Goal: Find specific page/section: Find specific page/section

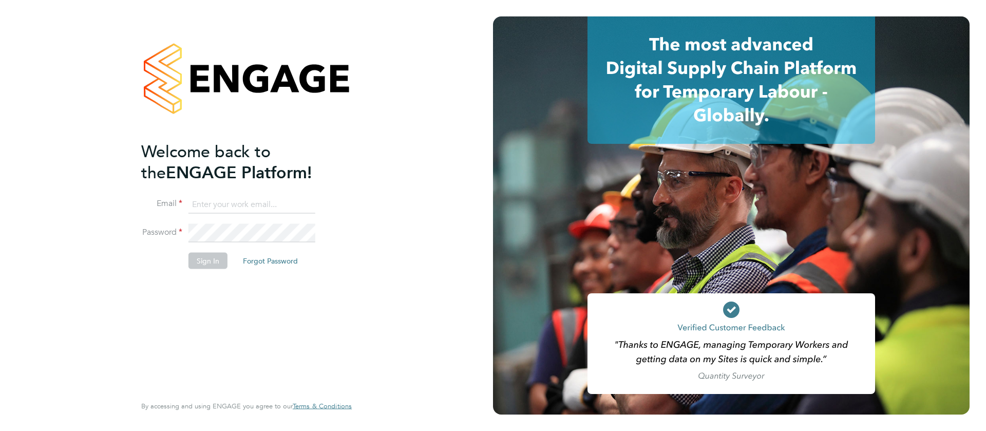
click at [276, 207] on input at bounding box center [252, 204] width 127 height 18
type input "Amar.kayani@weareoptimum.com"
click at [205, 254] on button "Sign In" at bounding box center [208, 260] width 39 height 16
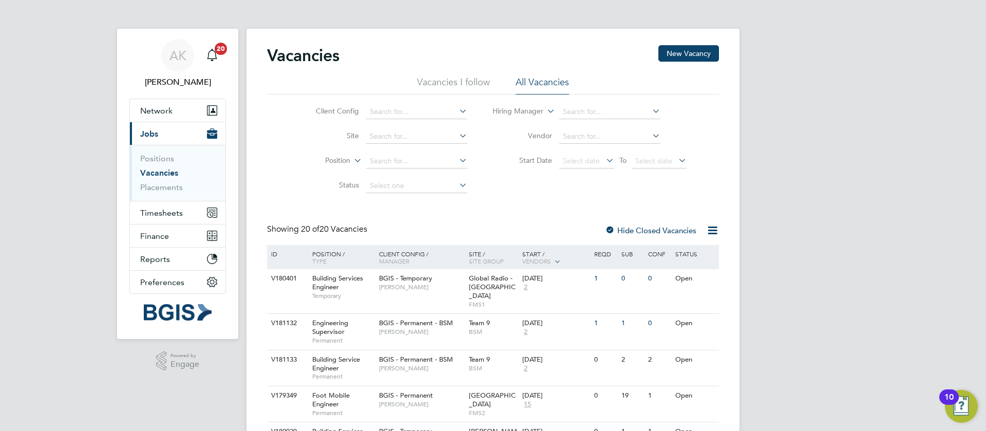
click at [477, 81] on li "Vacancies I follow" at bounding box center [453, 85] width 73 height 18
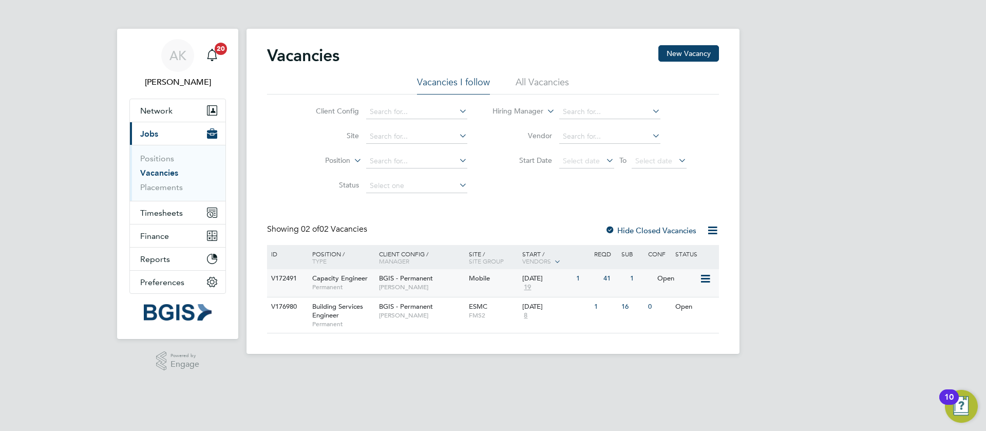
click at [440, 279] on div "BGIS - Permanent [PERSON_NAME]" at bounding box center [422, 282] width 90 height 27
